Goal: Task Accomplishment & Management: Manage account settings

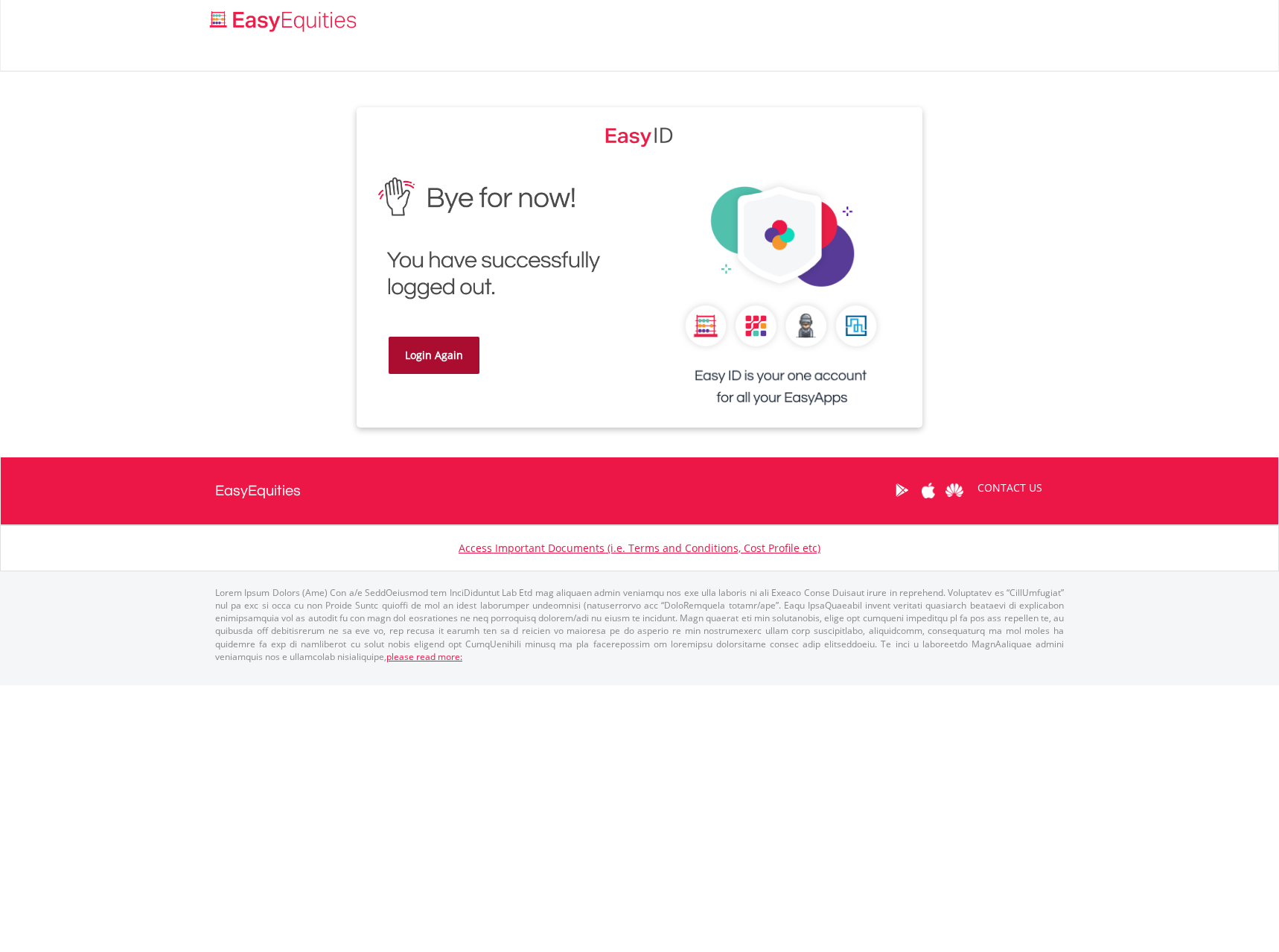
click at [437, 343] on link "Login Again" at bounding box center [434, 354] width 91 height 37
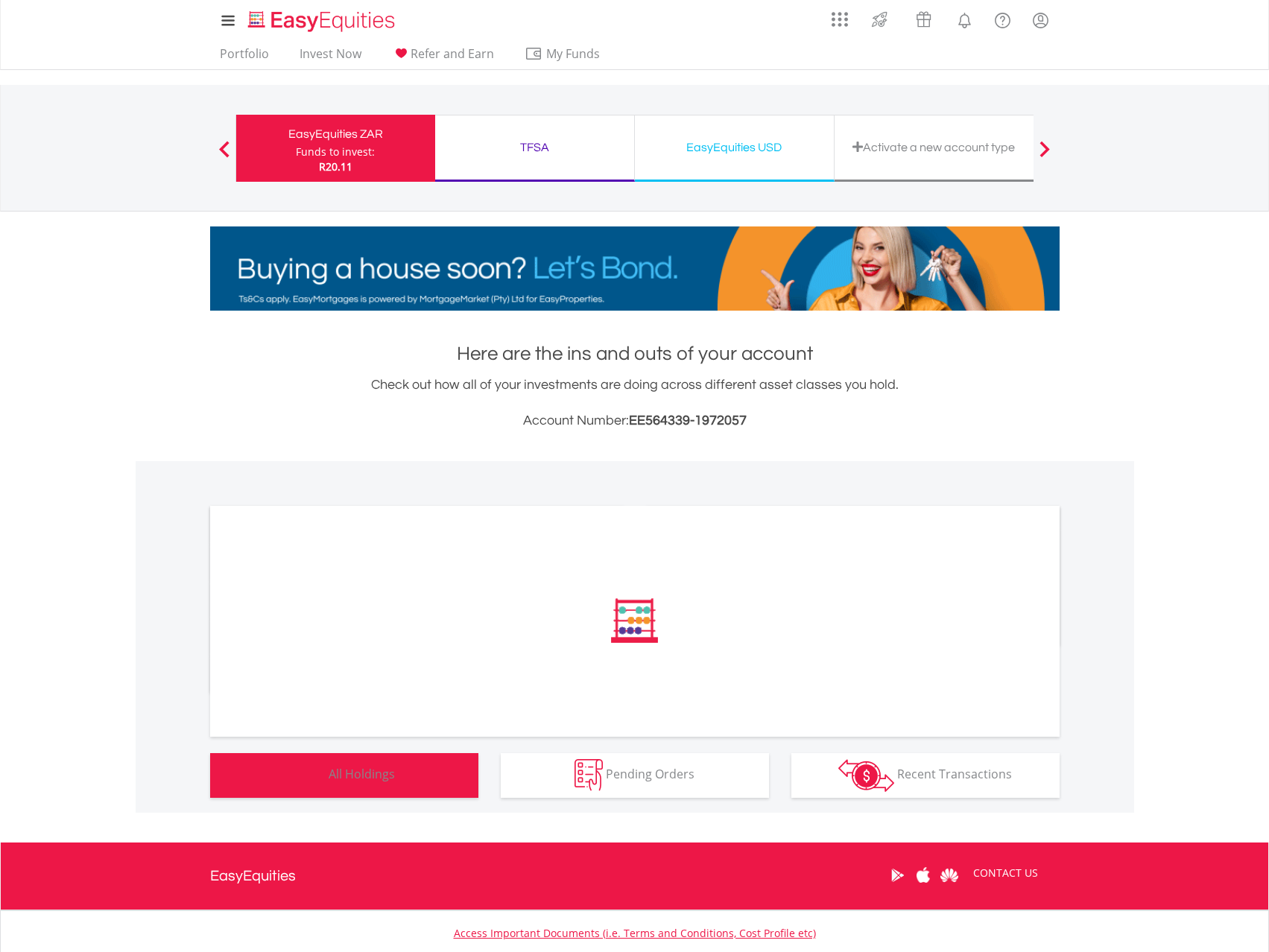
click at [407, 769] on button "Holdings All Holdings" at bounding box center [344, 775] width 269 height 45
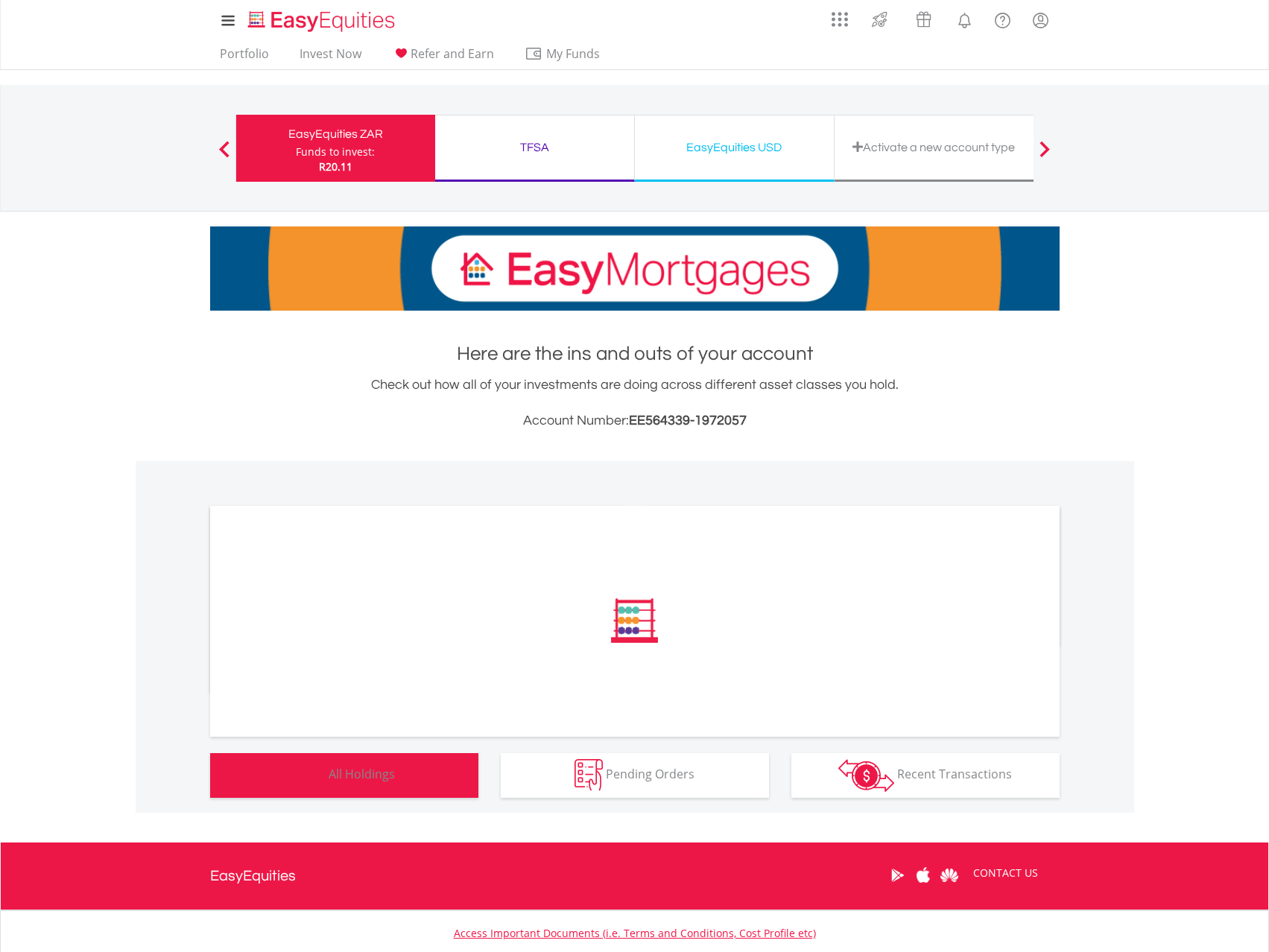
click at [407, 769] on div "﻿ Distribution Current Value Show All" at bounding box center [634, 636] width 998 height 351
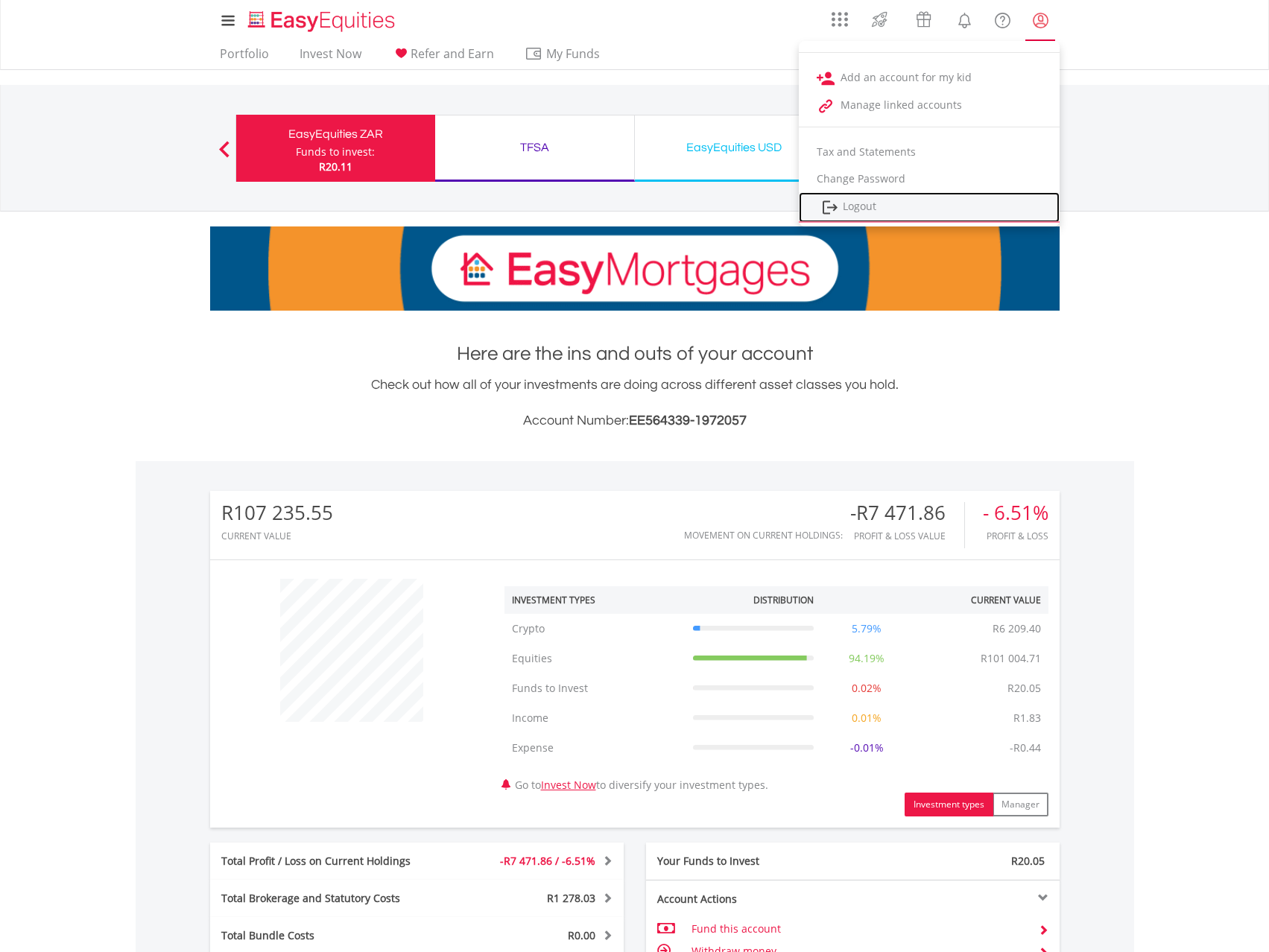
click at [888, 209] on link "Logout" at bounding box center [930, 207] width 261 height 31
